Goal: Navigation & Orientation: Find specific page/section

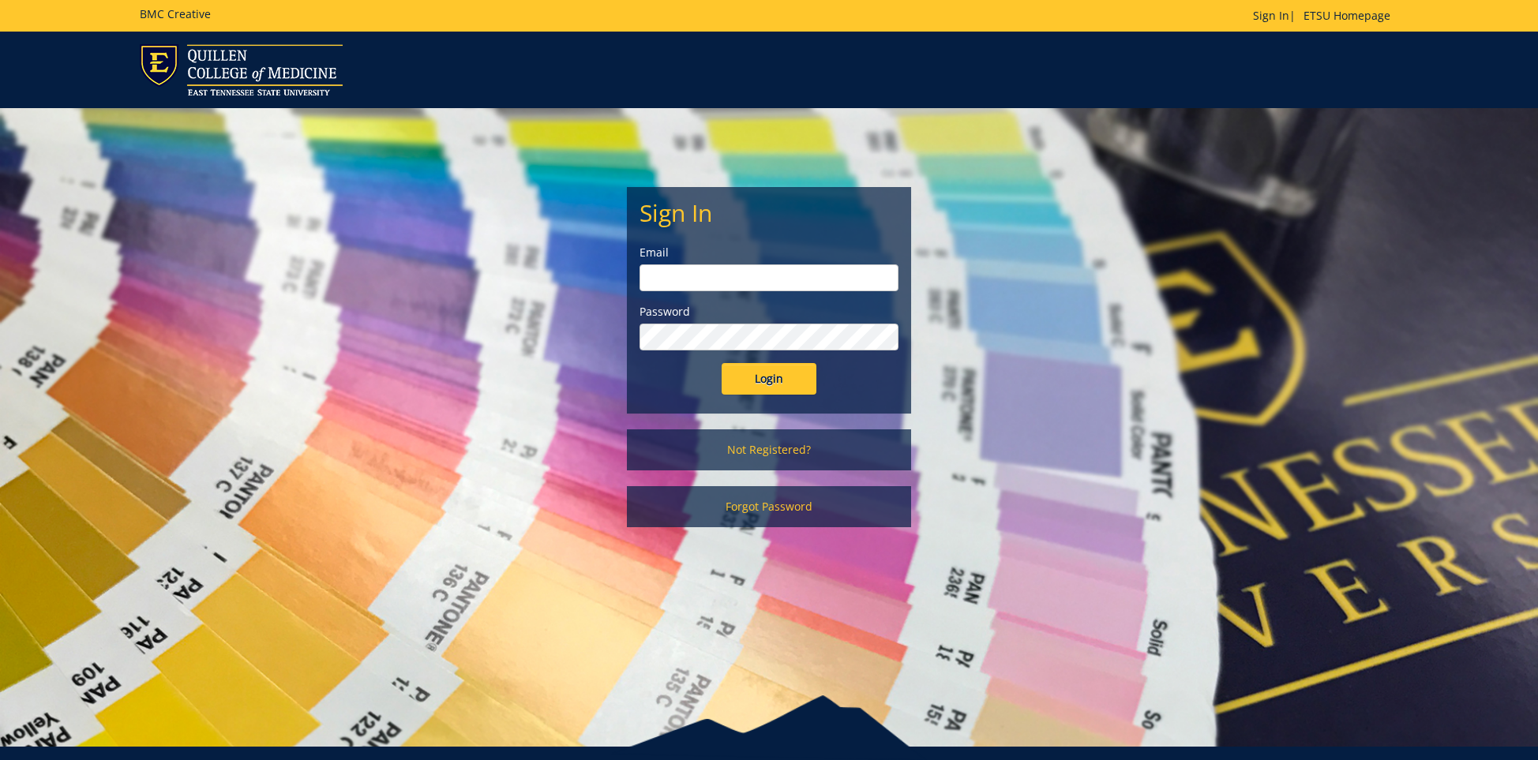
type input "[EMAIL_ADDRESS][DOMAIN_NAME]"
click at [773, 391] on input "Login" at bounding box center [768, 379] width 95 height 32
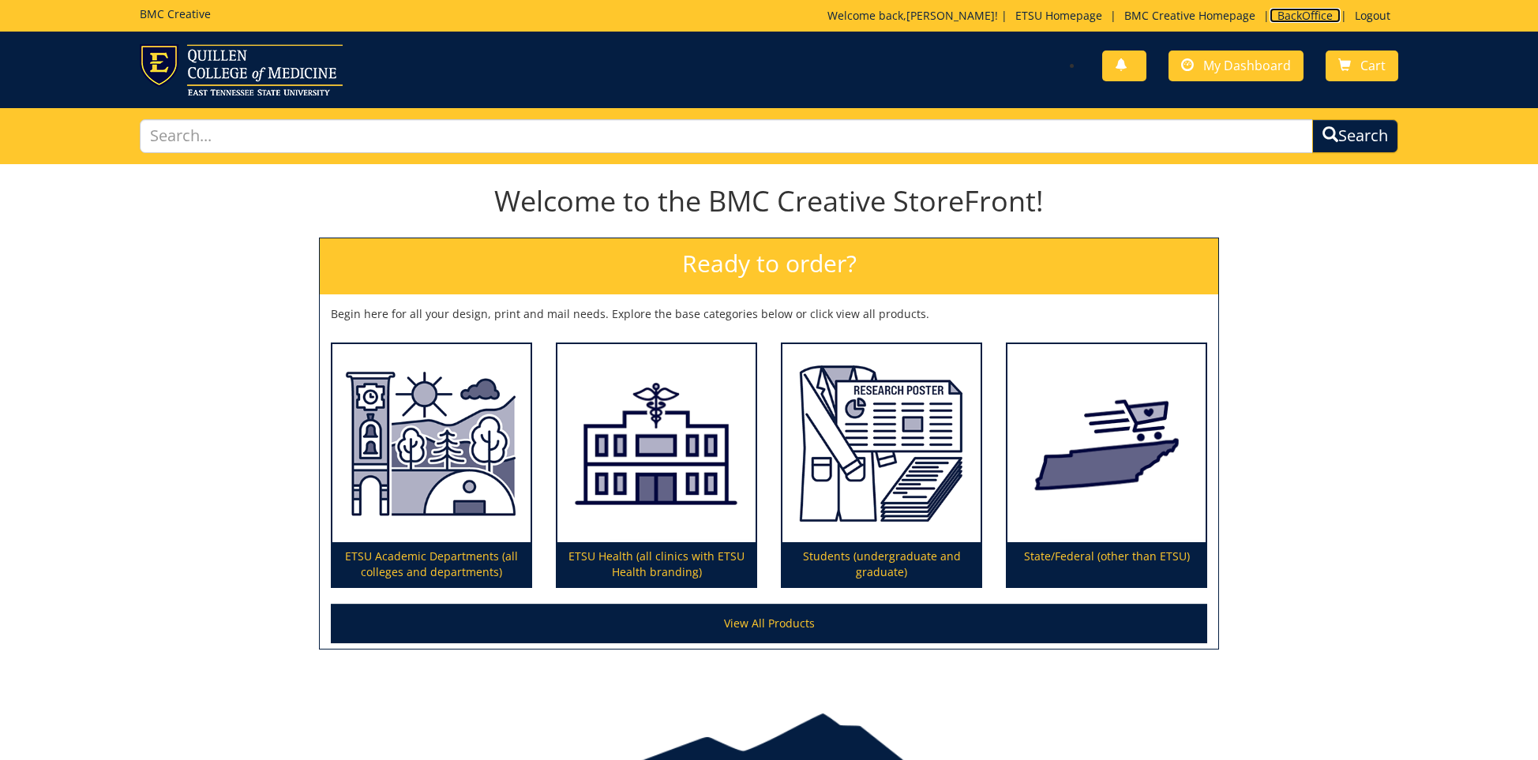
click at [1309, 12] on link "BackOffice" at bounding box center [1304, 15] width 71 height 15
